Goal: Task Accomplishment & Management: Use online tool/utility

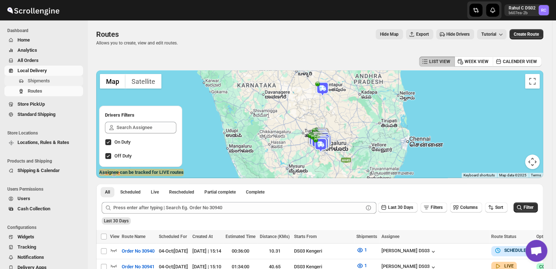
click at [38, 81] on span "Shipments" at bounding box center [39, 80] width 22 height 5
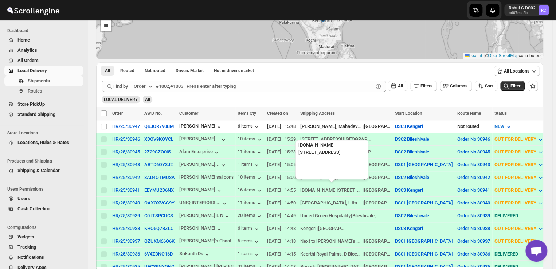
scroll to position [77, 0]
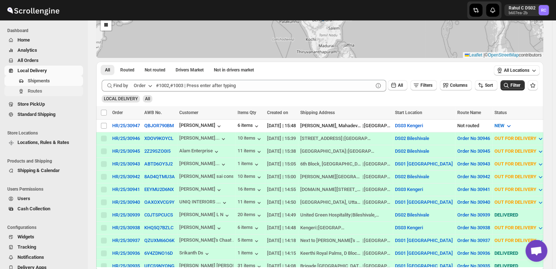
click at [51, 94] on span "Routes" at bounding box center [55, 90] width 54 height 7
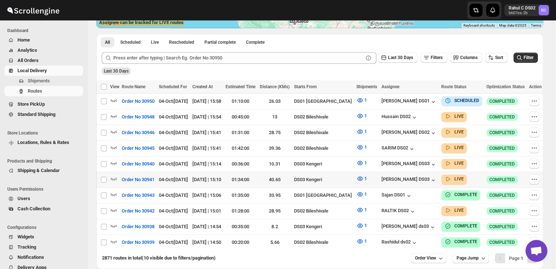
scroll to position [151, 0]
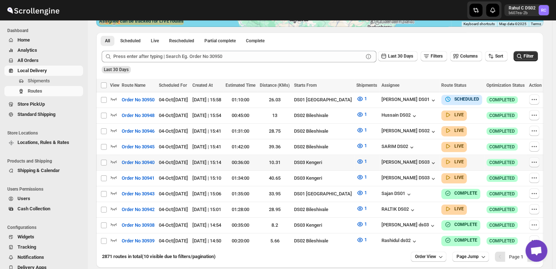
click at [534, 162] on icon "button" at bounding box center [534, 162] width 1 height 1
checkbox input "true"
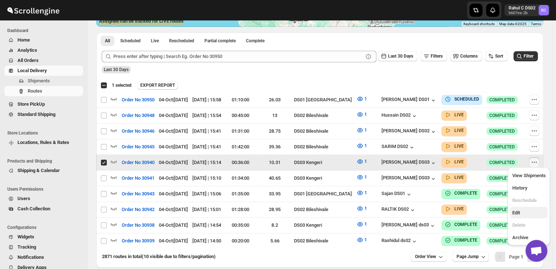
click at [517, 215] on span "Edit" at bounding box center [516, 212] width 8 height 5
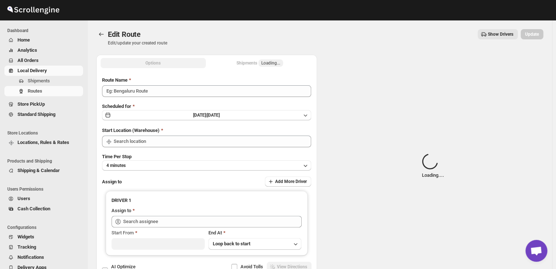
type input "Order No 30940"
type input "DS03 Kengeri"
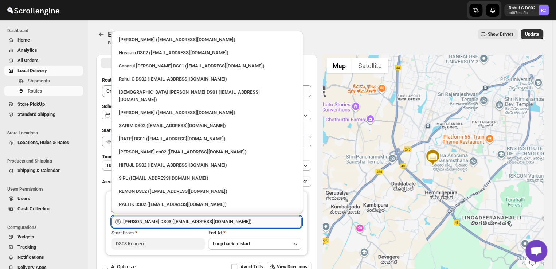
click at [214, 220] on input "[PERSON_NAME] DS03 ([EMAIL_ADDRESS][DOMAIN_NAME])" at bounding box center [212, 222] width 178 height 12
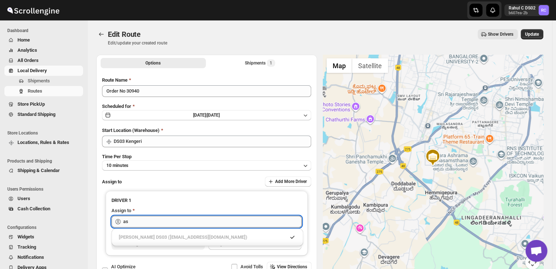
type input "a"
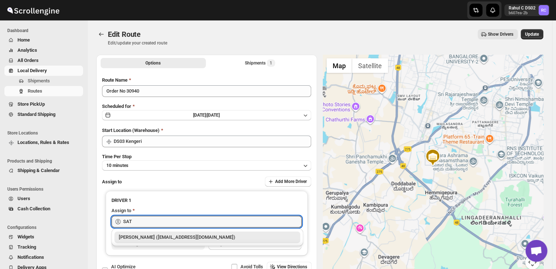
click at [205, 240] on div "[PERSON_NAME] ([EMAIL_ADDRESS][DOMAIN_NAME])" at bounding box center [207, 236] width 177 height 7
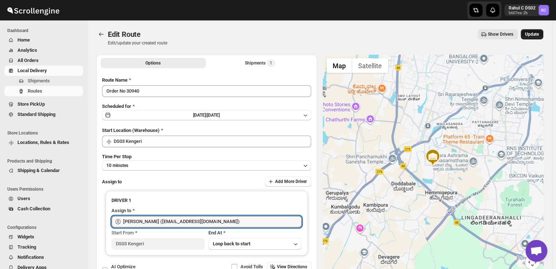
type input "[PERSON_NAME] ([EMAIL_ADDRESS][DOMAIN_NAME])"
click at [539, 32] on span "Update" at bounding box center [532, 34] width 14 height 6
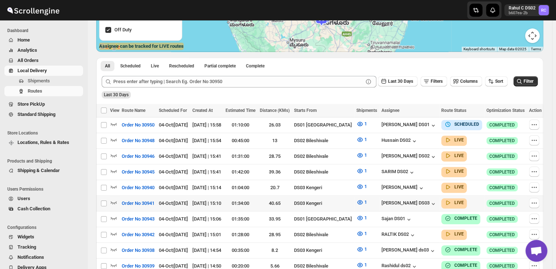
scroll to position [126, 0]
click at [534, 202] on icon "button" at bounding box center [534, 202] width 1 height 1
checkbox input "true"
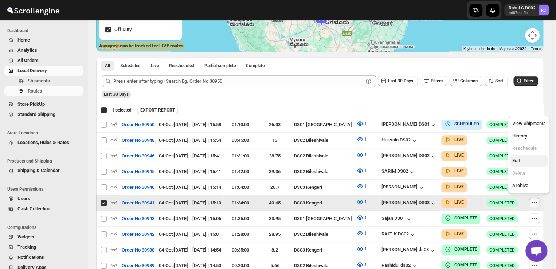
click at [519, 161] on span "Edit" at bounding box center [516, 160] width 8 height 5
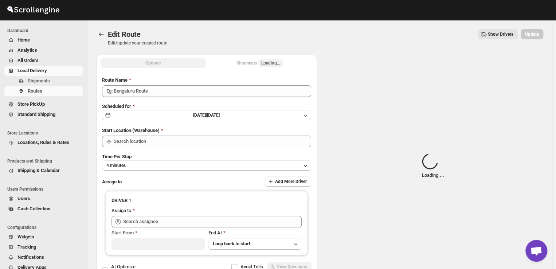
type input "Order No 30941"
type input "DS03 Kengeri"
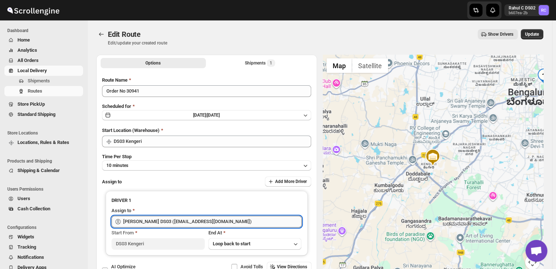
click at [220, 221] on input "[PERSON_NAME] DS03 ([EMAIL_ADDRESS][DOMAIN_NAME])" at bounding box center [212, 222] width 178 height 12
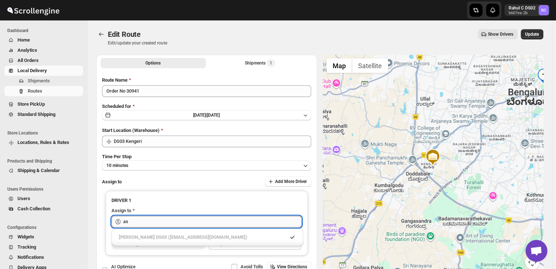
type input "a"
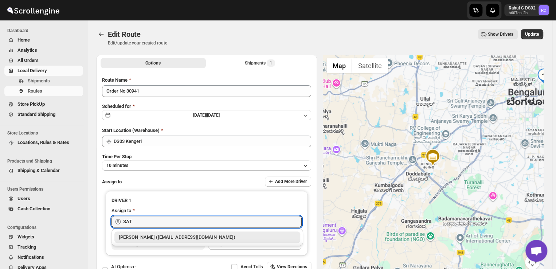
click at [205, 238] on div "[PERSON_NAME] ([EMAIL_ADDRESS][DOMAIN_NAME])" at bounding box center [207, 236] width 177 height 7
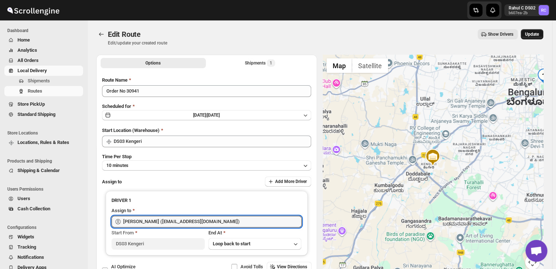
type input "[PERSON_NAME] ([EMAIL_ADDRESS][DOMAIN_NAME])"
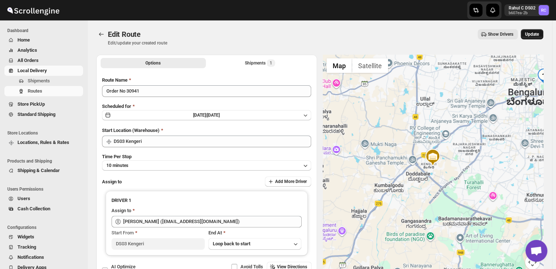
click at [537, 32] on span "Update" at bounding box center [532, 34] width 14 height 6
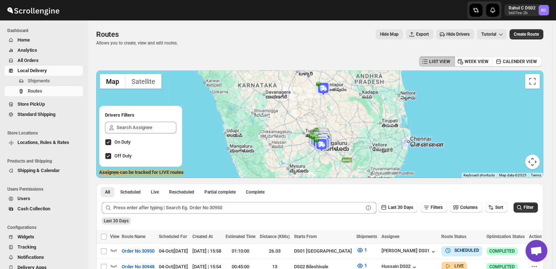
drag, startPoint x: 537, startPoint y: 32, endPoint x: 467, endPoint y: 60, distance: 74.7
click at [467, 60] on div "Routes. This page is ready Routes Allows you to create, view and edit routes. H…" at bounding box center [319, 219] width 464 height 398
click at [55, 80] on span "Shipments" at bounding box center [55, 80] width 54 height 7
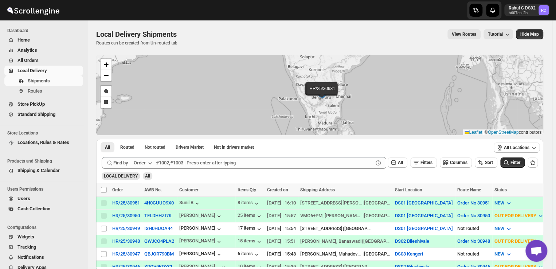
click at [183, 185] on th "Customer" at bounding box center [206, 189] width 58 height 13
click at [114, 86] on div "HR/25/30951 HR/25/30950 HR/25/30949 HR/25/30948 HR/25/30947 HR/25/30946 HR/25/3…" at bounding box center [319, 95] width 447 height 81
click at [103, 251] on input "Select shipment" at bounding box center [104, 254] width 6 height 6
checkbox input "true"
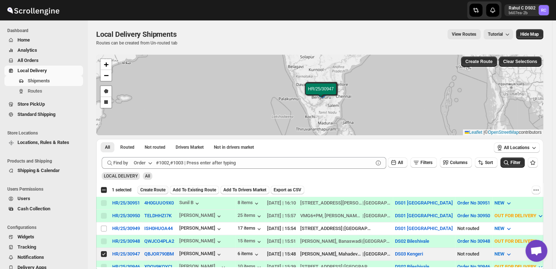
click at [150, 189] on span "Create Route" at bounding box center [152, 190] width 25 height 6
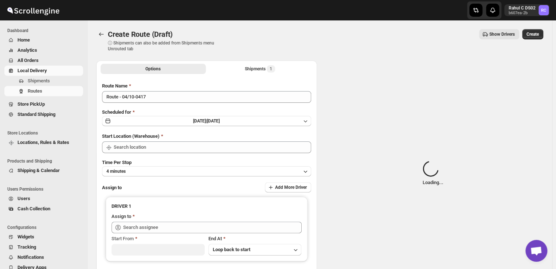
type input "DS03 Kengeri"
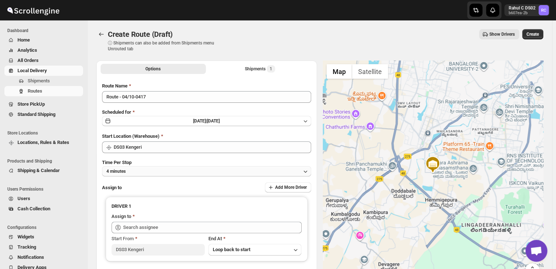
click at [141, 172] on button "4 minutes" at bounding box center [206, 171] width 209 height 10
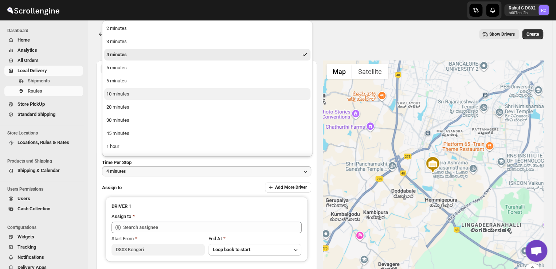
click at [127, 92] on div "10 minutes" at bounding box center [117, 93] width 23 height 7
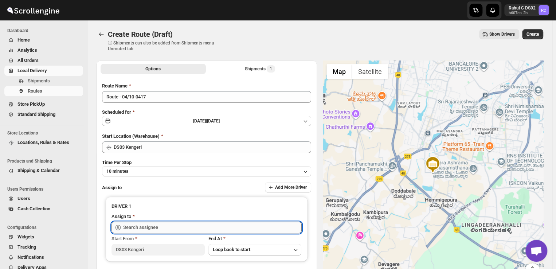
click at [170, 228] on input "text" at bounding box center [212, 227] width 178 height 12
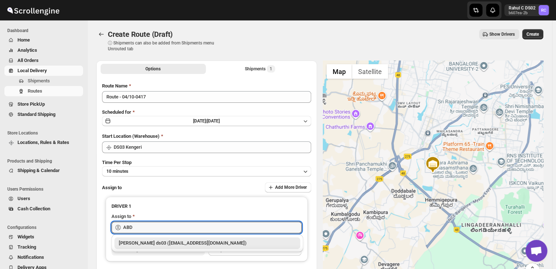
click at [173, 244] on div "[PERSON_NAME] ds03 ([EMAIL_ADDRESS][DOMAIN_NAME])" at bounding box center [207, 242] width 177 height 7
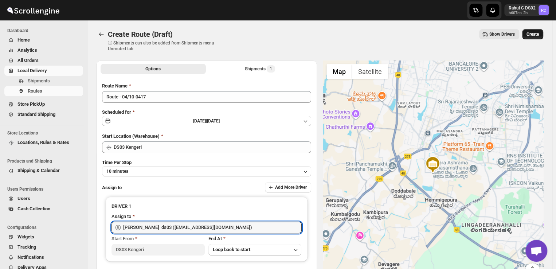
type input "[PERSON_NAME] ds03 ([EMAIL_ADDRESS][DOMAIN_NAME])"
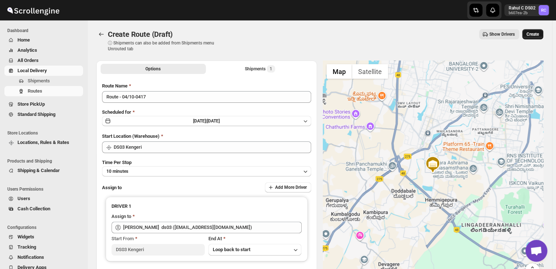
click at [539, 33] on span "Create" at bounding box center [532, 34] width 12 height 6
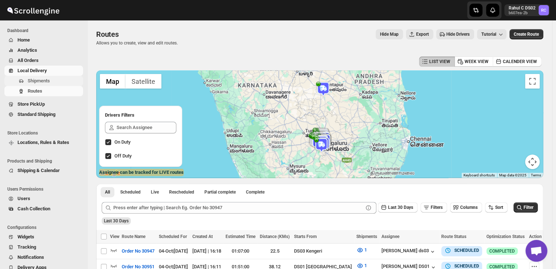
click at [55, 82] on span "Shipments" at bounding box center [55, 80] width 54 height 7
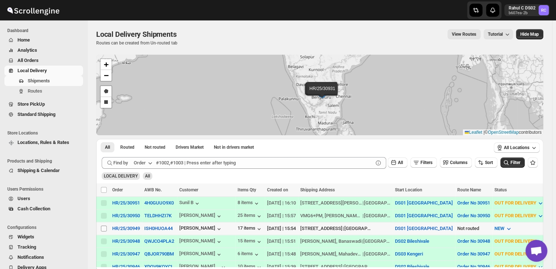
click at [103, 226] on input "Select shipment" at bounding box center [104, 228] width 6 height 6
checkbox input "true"
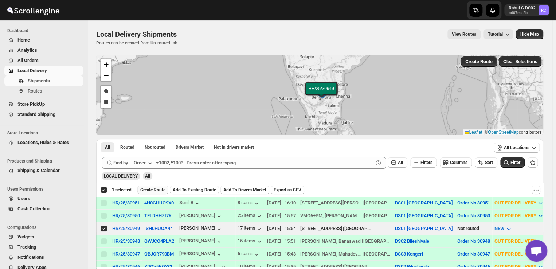
click at [156, 191] on span "Create Route" at bounding box center [152, 190] width 25 height 6
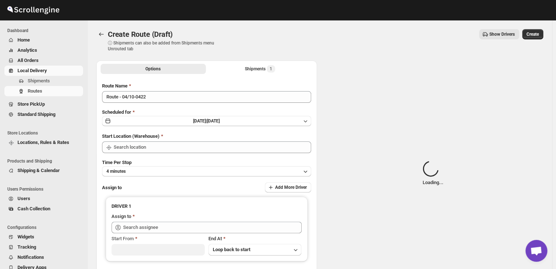
type input "DS01 [GEOGRAPHIC_DATA]"
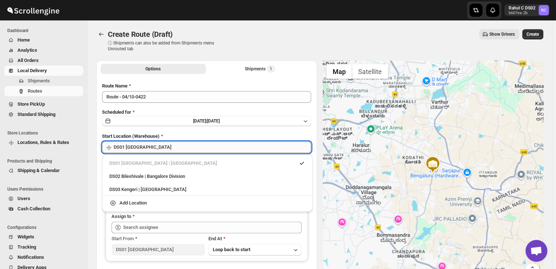
click at [154, 146] on input "DS01 [GEOGRAPHIC_DATA]" at bounding box center [212, 147] width 197 height 12
click at [115, 191] on div "DS03 Kengeri | [GEOGRAPHIC_DATA]" at bounding box center [207, 189] width 196 height 7
type input "DS03 Kengeri"
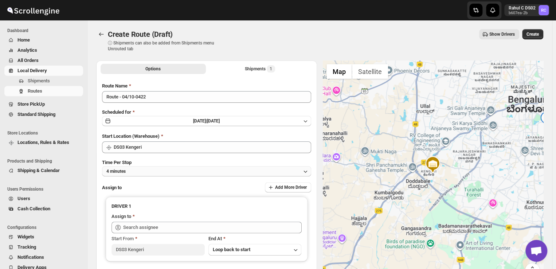
click at [137, 170] on button "4 minutes" at bounding box center [206, 171] width 209 height 10
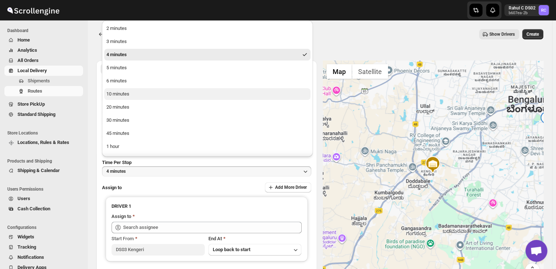
click at [120, 92] on div "10 minutes" at bounding box center [117, 93] width 23 height 7
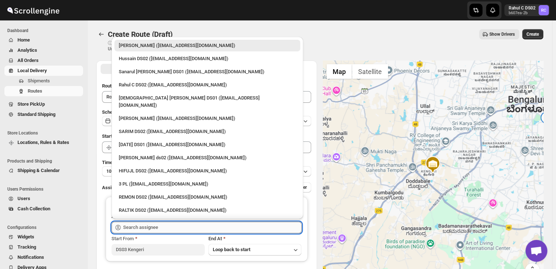
click at [160, 225] on input "text" at bounding box center [212, 227] width 178 height 12
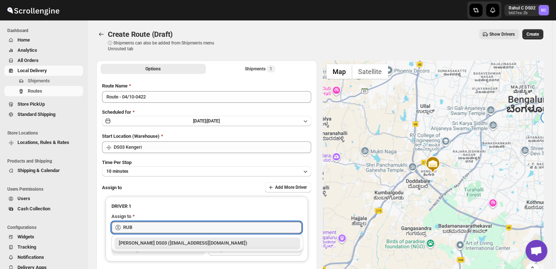
click at [174, 244] on div "[PERSON_NAME] DS03 ([EMAIL_ADDRESS][DOMAIN_NAME])" at bounding box center [207, 242] width 177 height 7
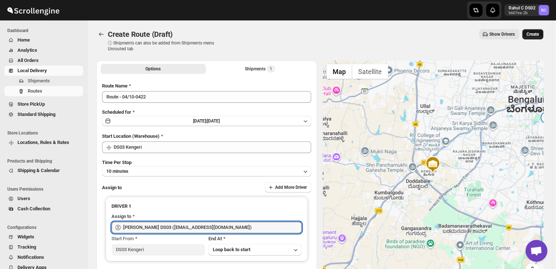
type input "[PERSON_NAME] DS03 ([EMAIL_ADDRESS][DOMAIN_NAME])"
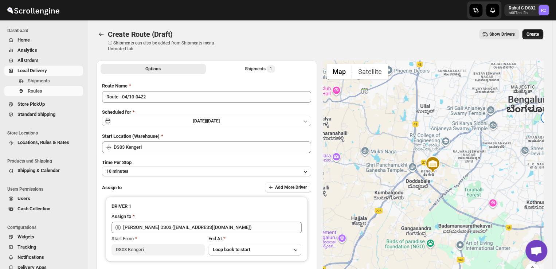
click at [535, 35] on span "Create" at bounding box center [532, 34] width 12 height 6
